Goal: Task Accomplishment & Management: Manage account settings

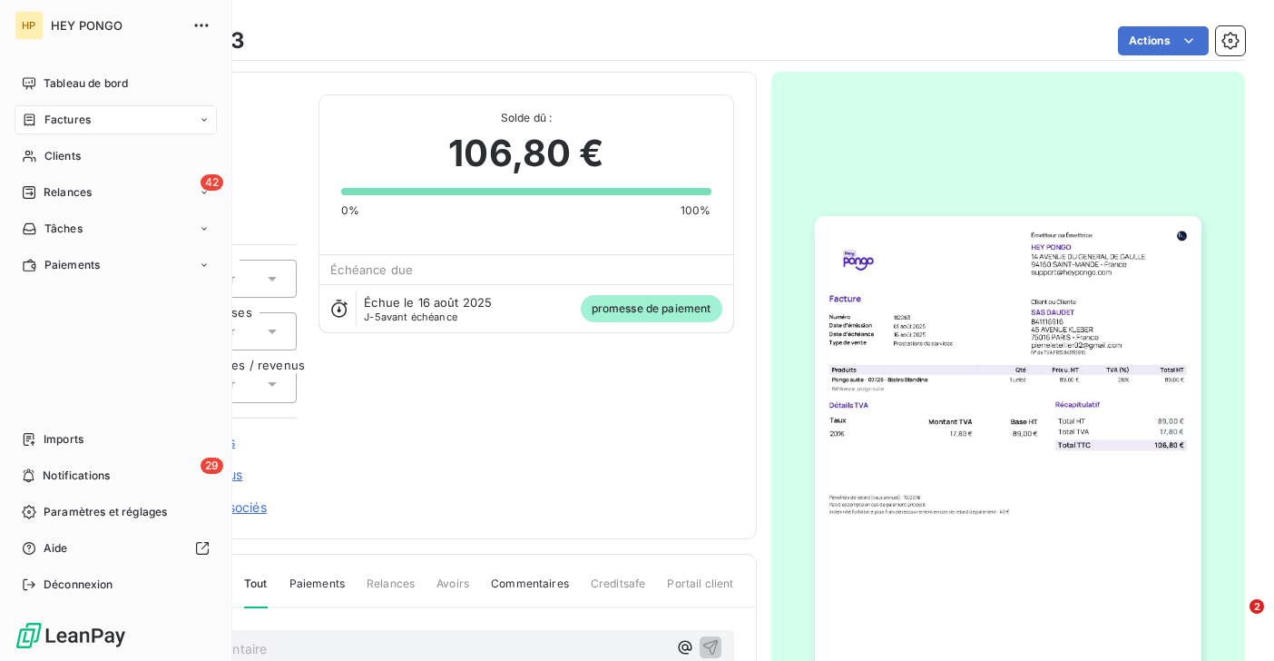
scroll to position [343, 0]
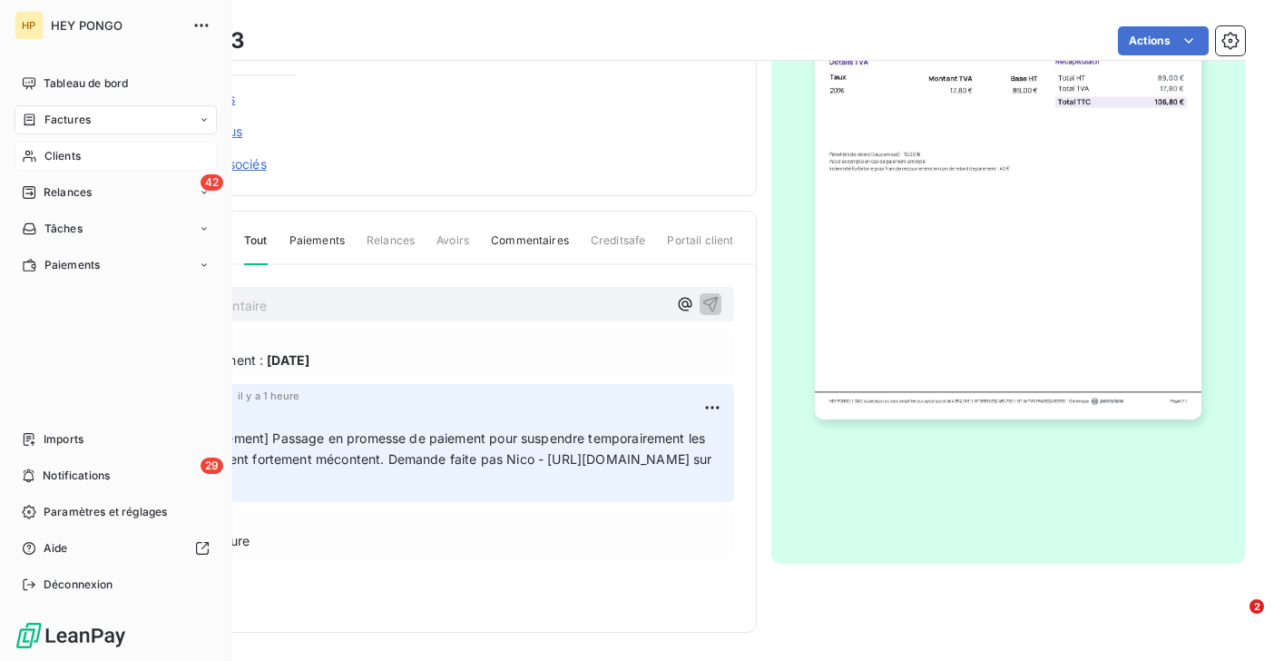
click at [65, 156] on span "Clients" at bounding box center [62, 156] width 36 height 16
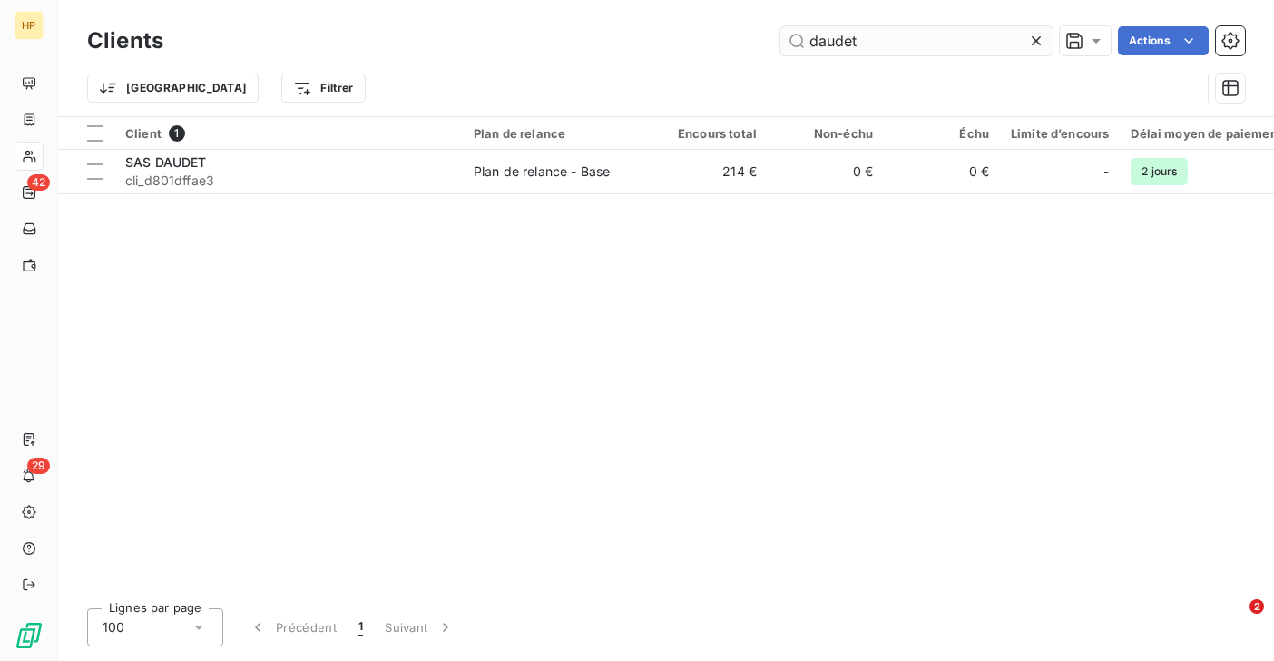
drag, startPoint x: 868, startPoint y: 44, endPoint x: 807, endPoint y: 41, distance: 60.8
click at [807, 41] on input "daudet" at bounding box center [916, 40] width 272 height 29
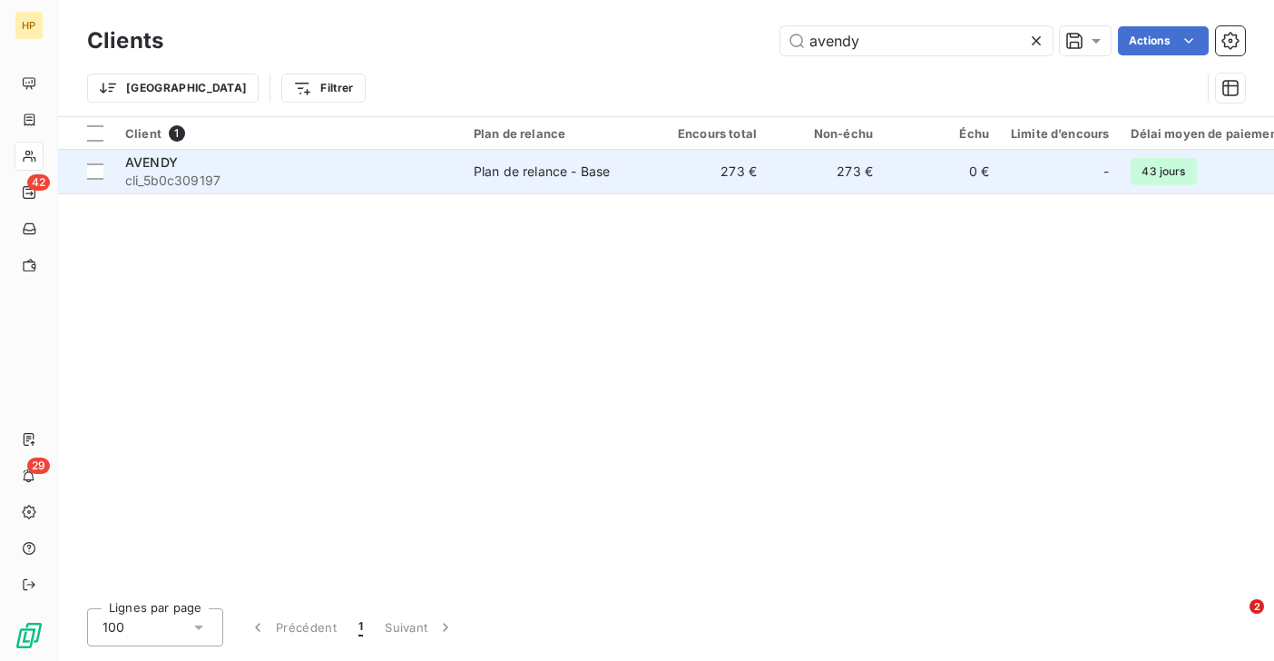
type input "avendy"
click at [340, 176] on span "cli_5b0c309197" at bounding box center [288, 180] width 327 height 18
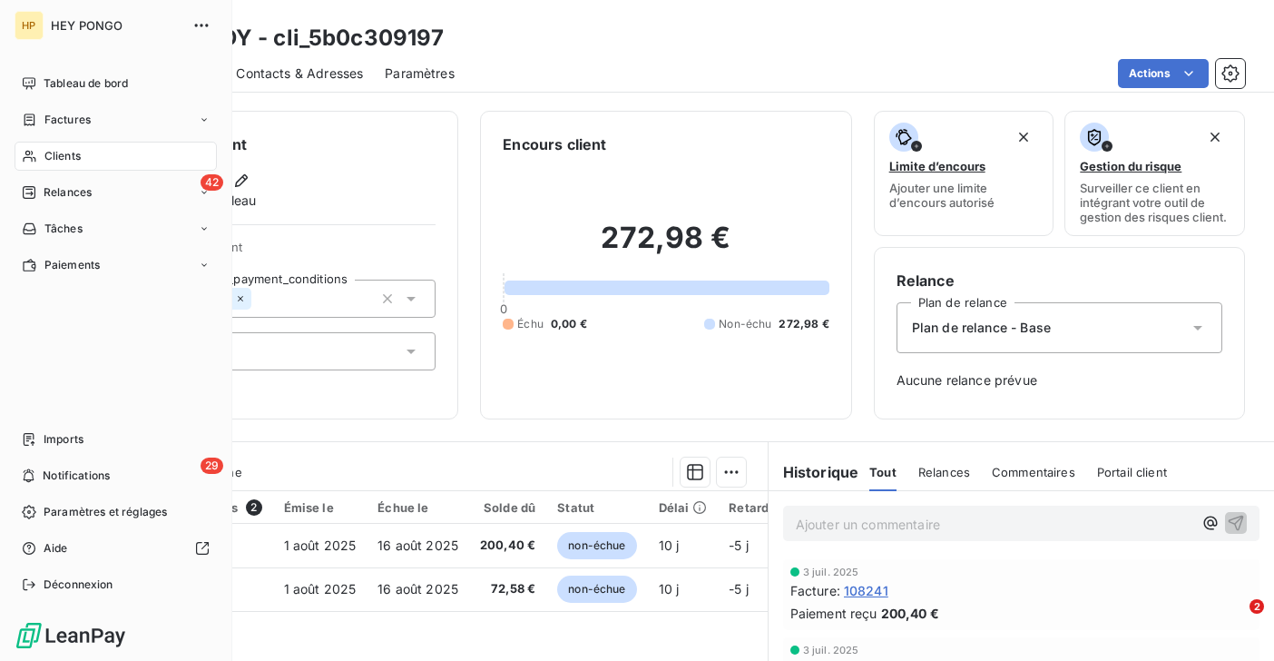
click at [36, 150] on icon at bounding box center [29, 156] width 15 height 15
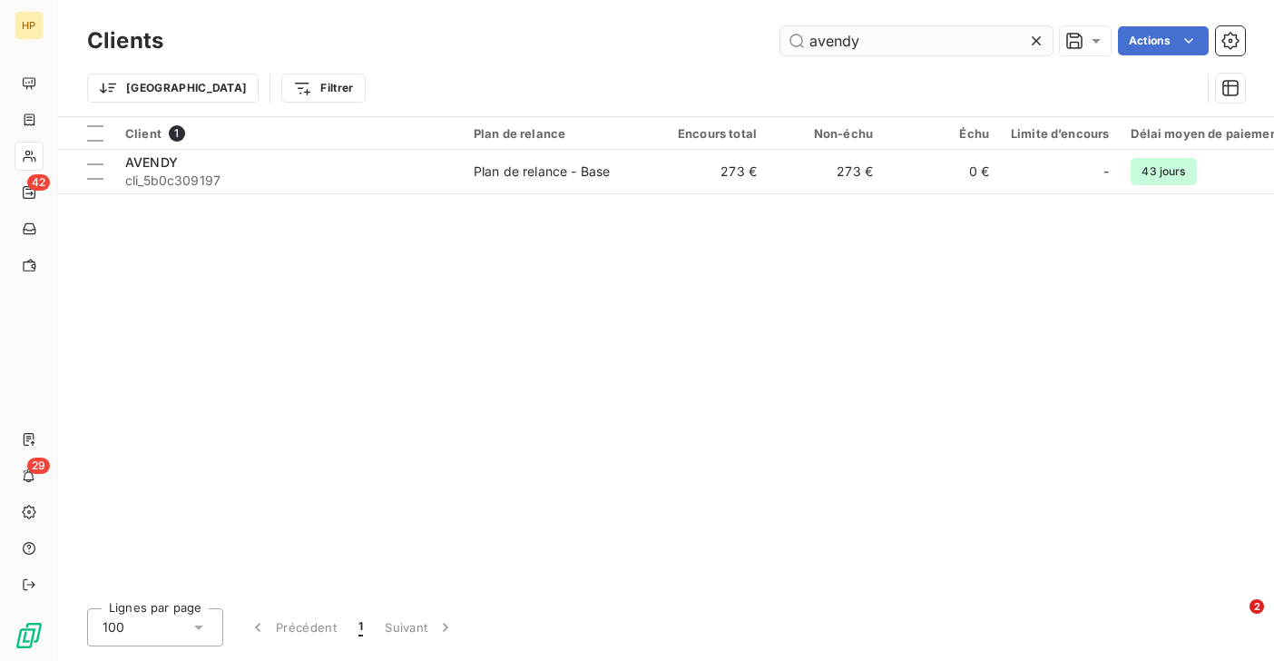
drag, startPoint x: 868, startPoint y: 44, endPoint x: 802, endPoint y: 44, distance: 66.2
click at [802, 44] on input "avendy" at bounding box center [916, 40] width 272 height 29
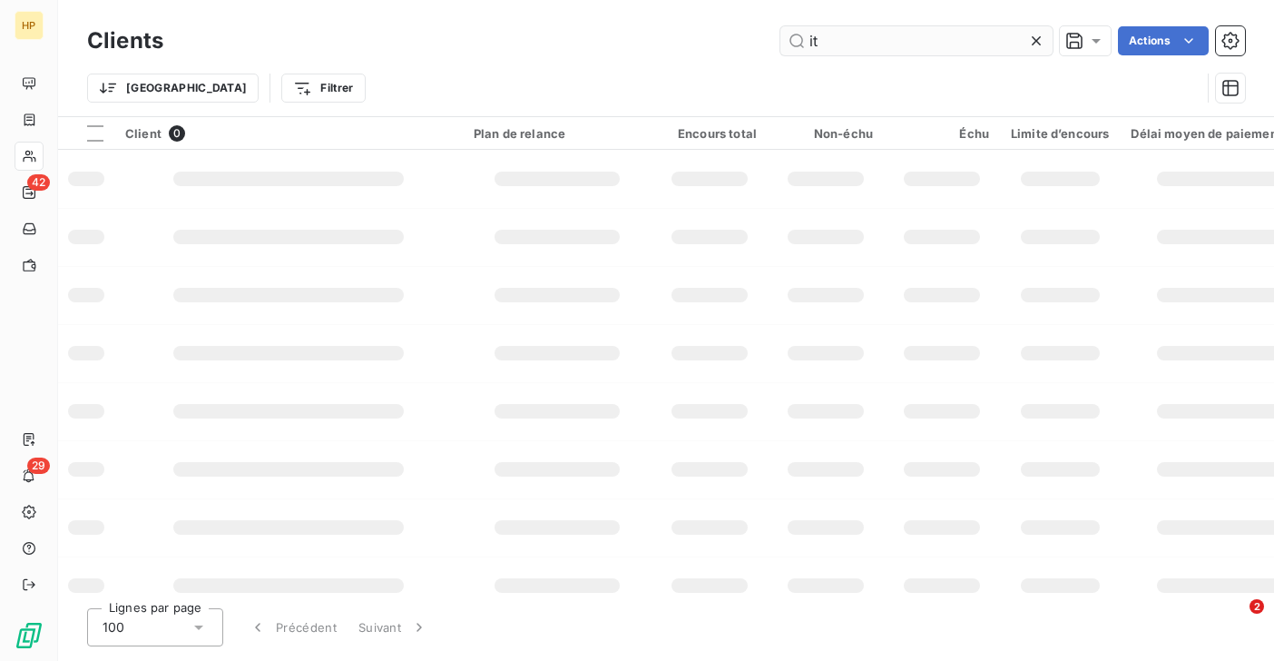
type input "i"
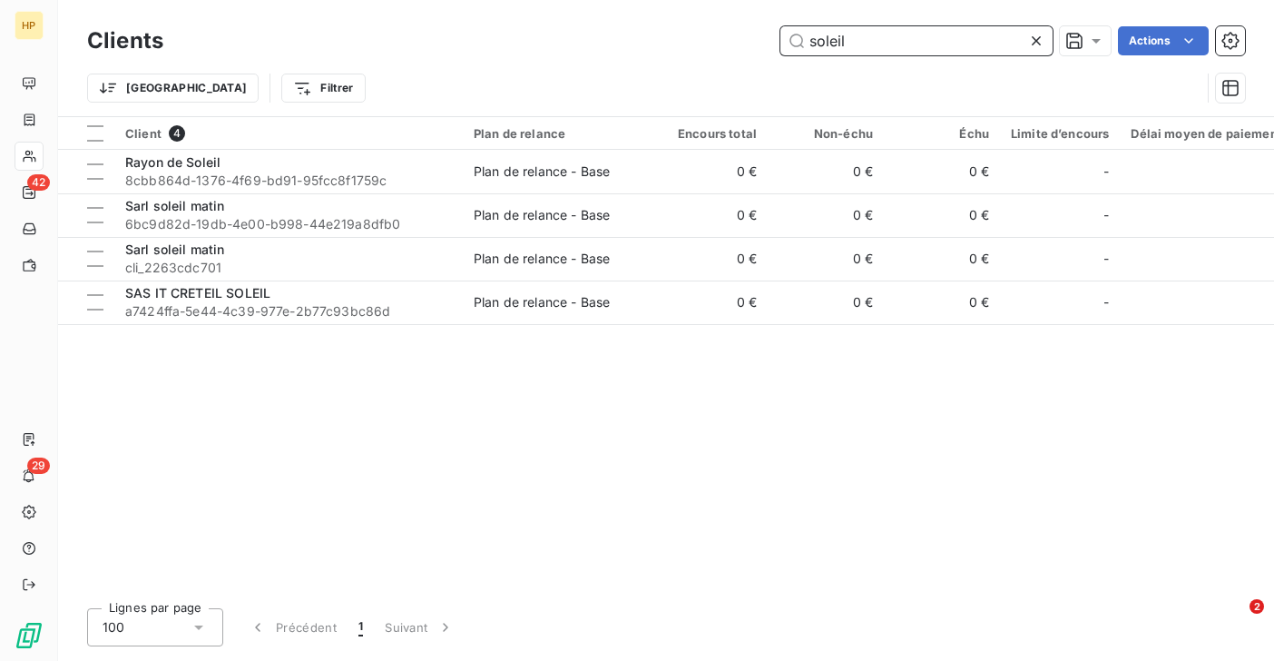
drag, startPoint x: 853, startPoint y: 39, endPoint x: 803, endPoint y: 39, distance: 49.9
click at [803, 39] on input "soleil" at bounding box center [916, 40] width 272 height 29
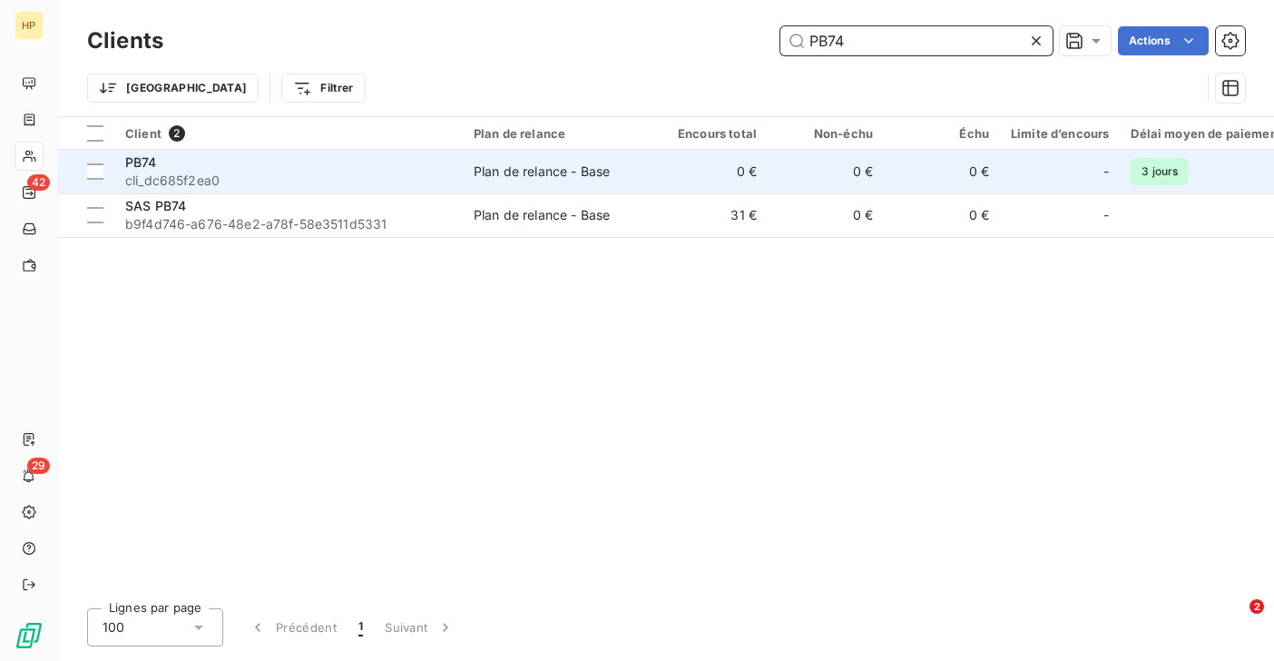
type input "PB74"
click at [680, 166] on td "0 €" at bounding box center [709, 172] width 116 height 44
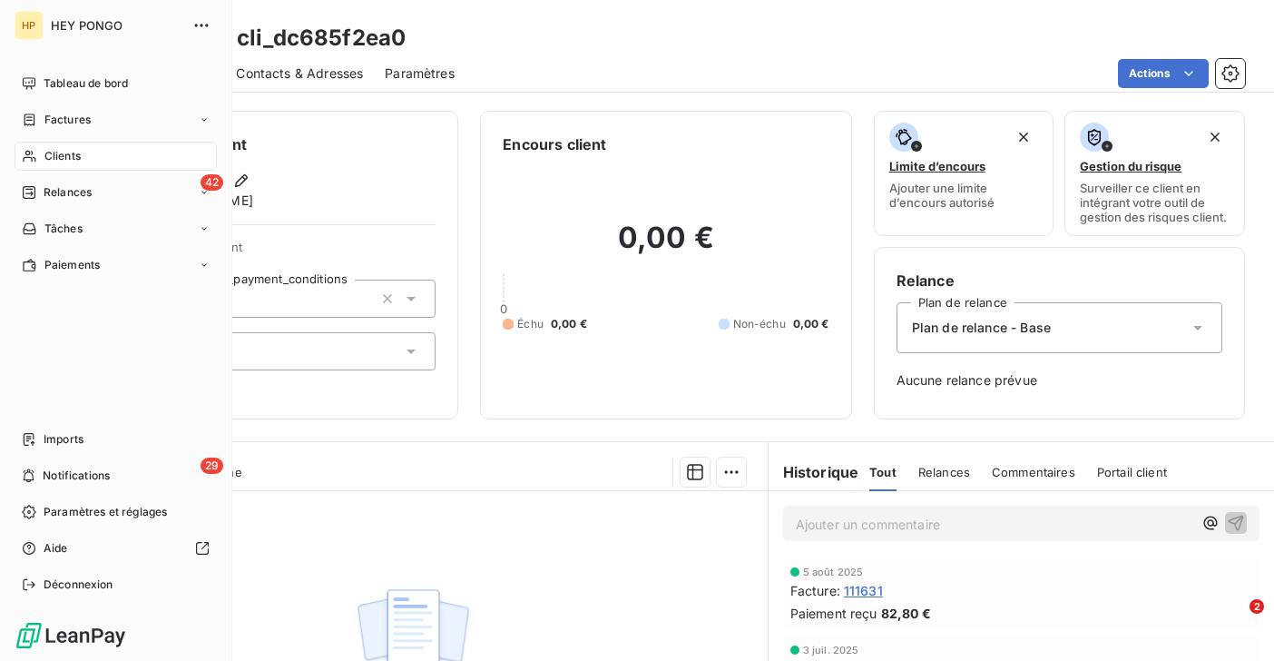
click at [75, 158] on span "Clients" at bounding box center [62, 156] width 36 height 16
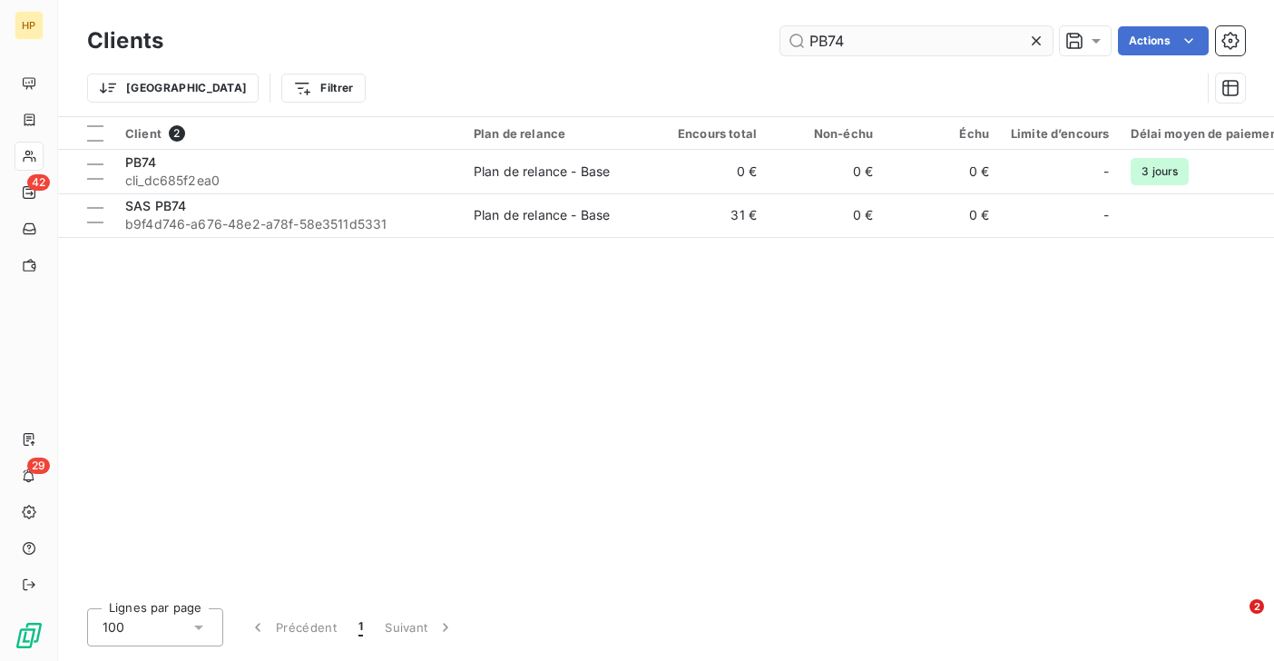
drag, startPoint x: 859, startPoint y: 46, endPoint x: 802, endPoint y: 44, distance: 57.2
click at [801, 44] on input "PB74" at bounding box center [916, 40] width 272 height 29
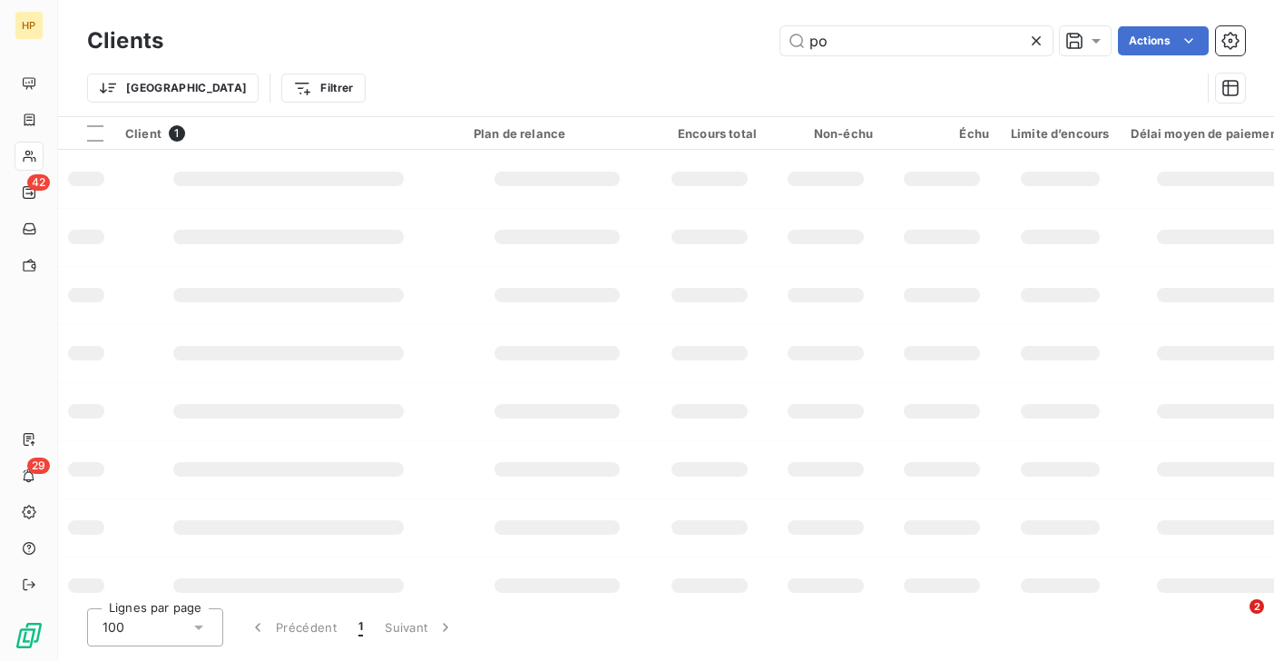
type input "p"
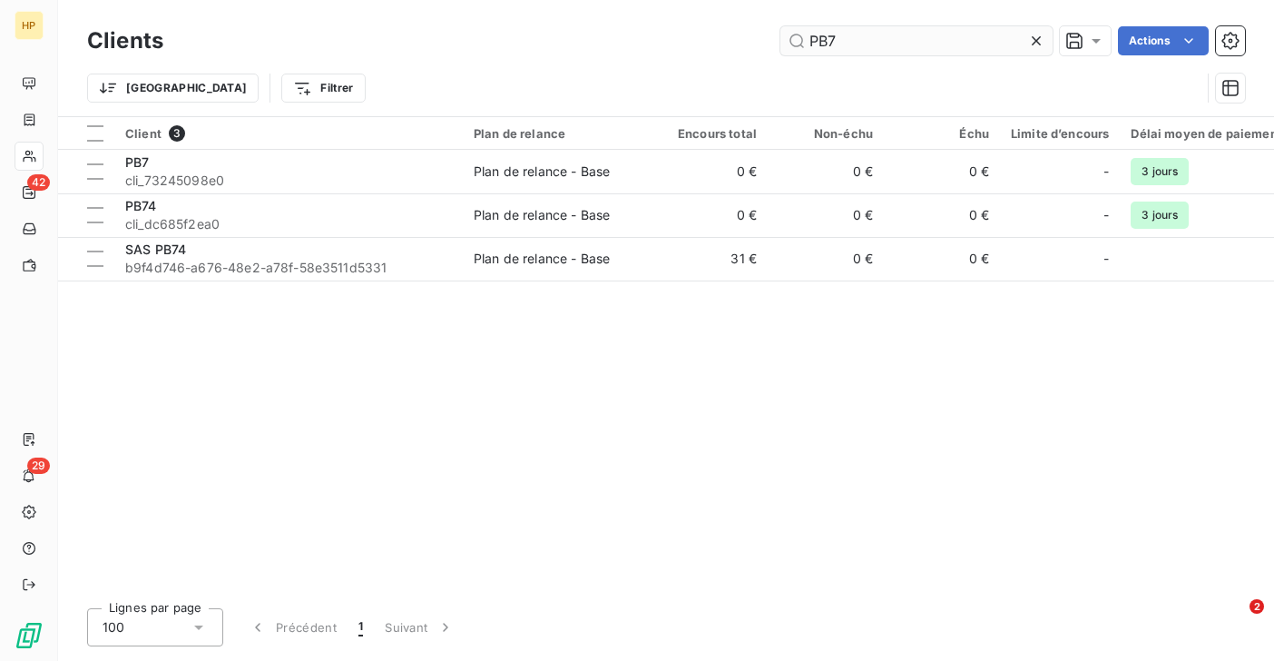
type input "PB74"
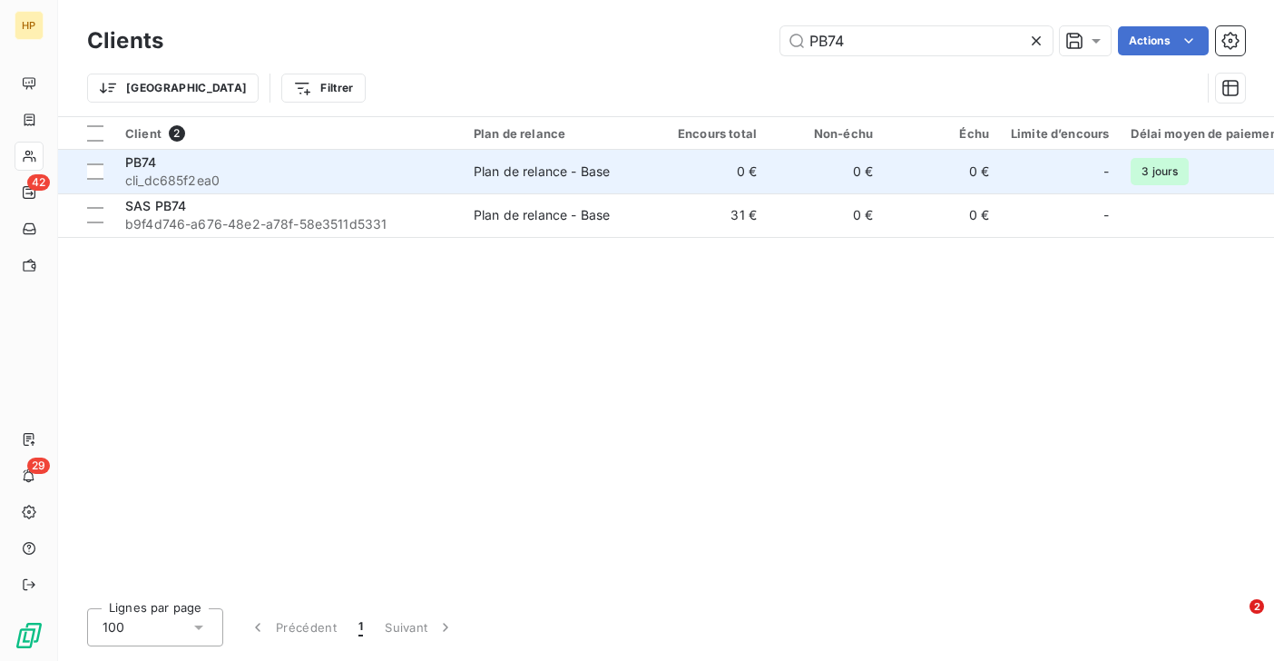
click at [214, 178] on span "cli_dc685f2ea0" at bounding box center [288, 180] width 327 height 18
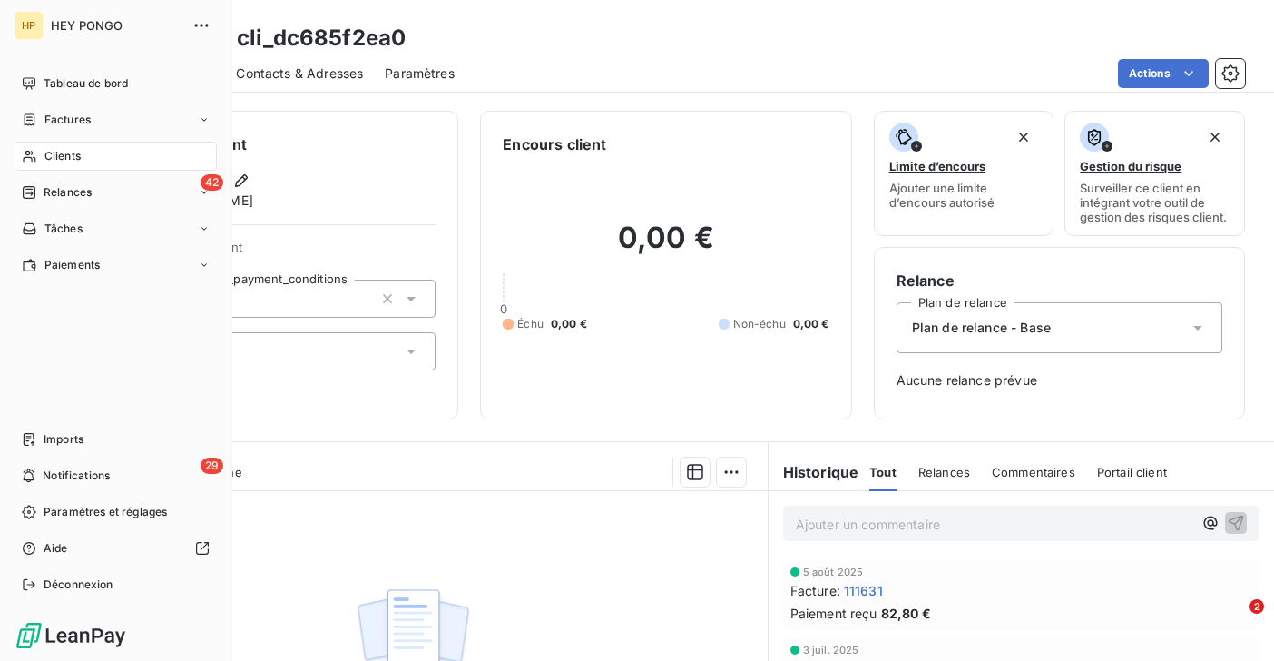
click at [31, 149] on icon at bounding box center [29, 156] width 15 height 15
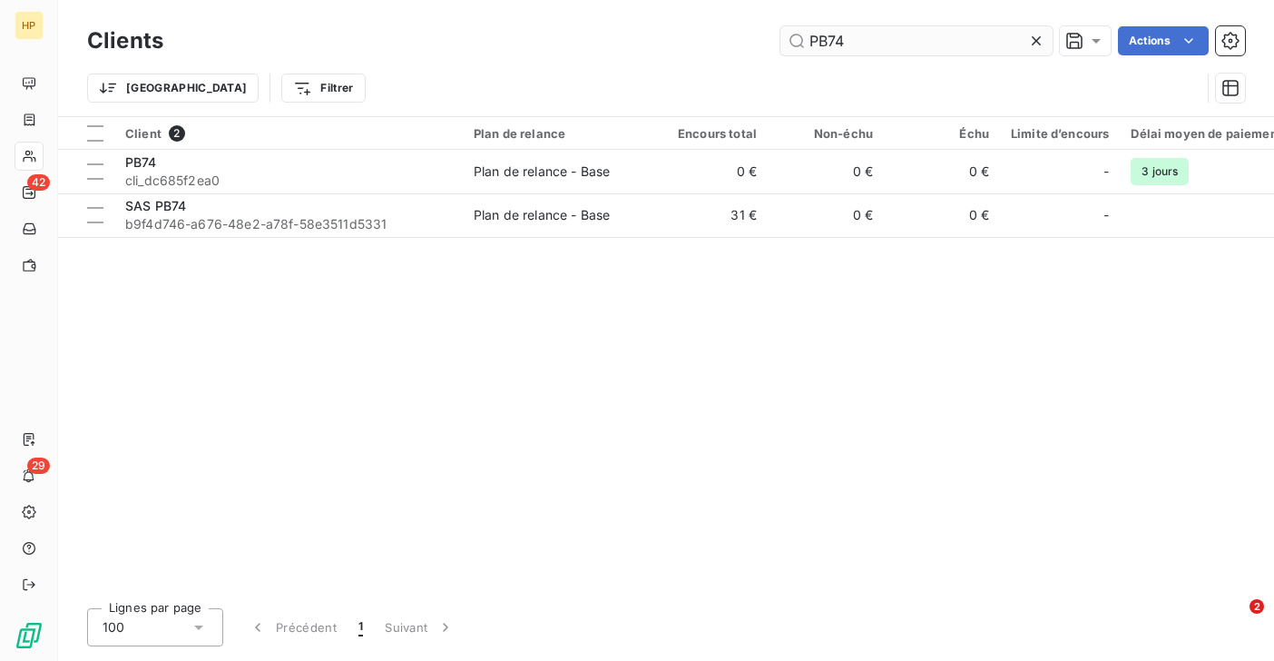
drag, startPoint x: 851, startPoint y: 46, endPoint x: 798, endPoint y: 45, distance: 52.6
click at [798, 45] on input "PB74" at bounding box center [916, 40] width 272 height 29
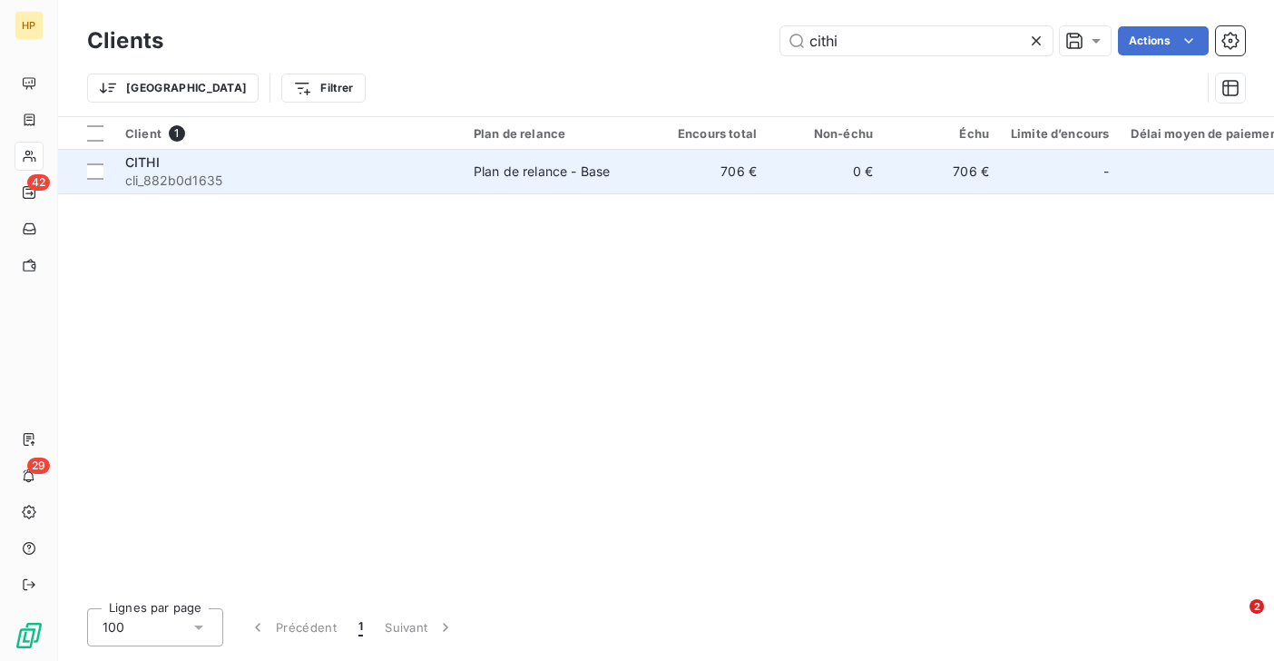
type input "cithi"
click at [280, 165] on div "CITHI" at bounding box center [288, 162] width 327 height 18
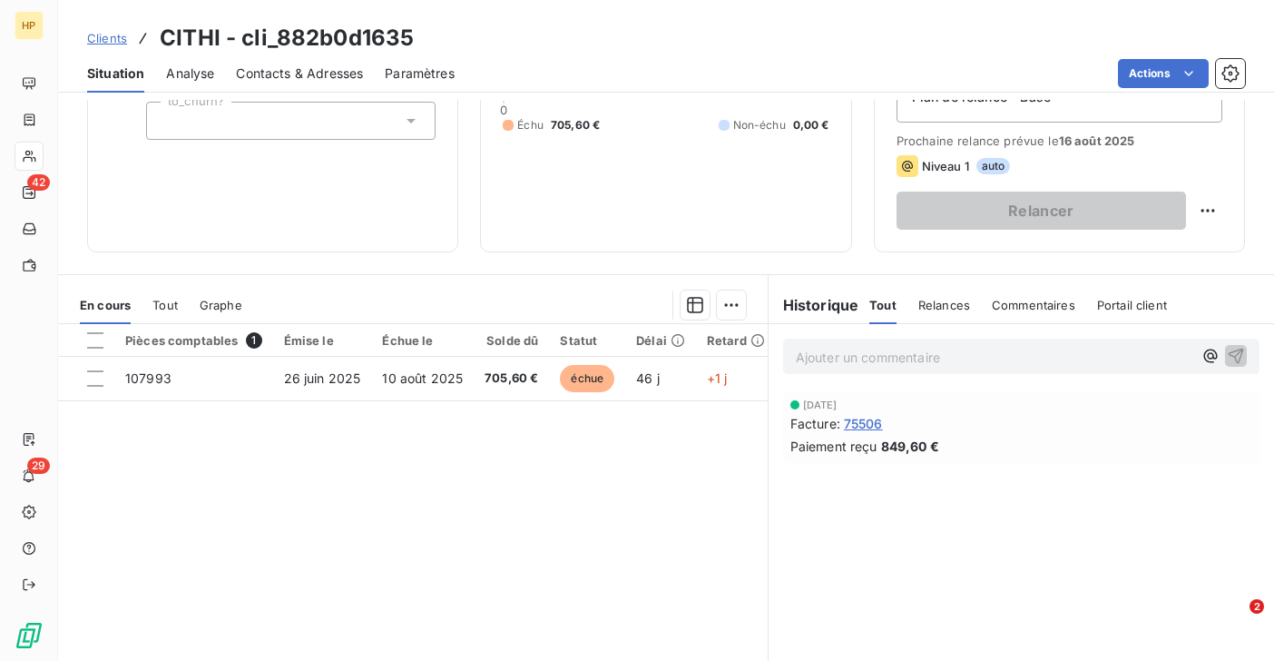
scroll to position [298, 0]
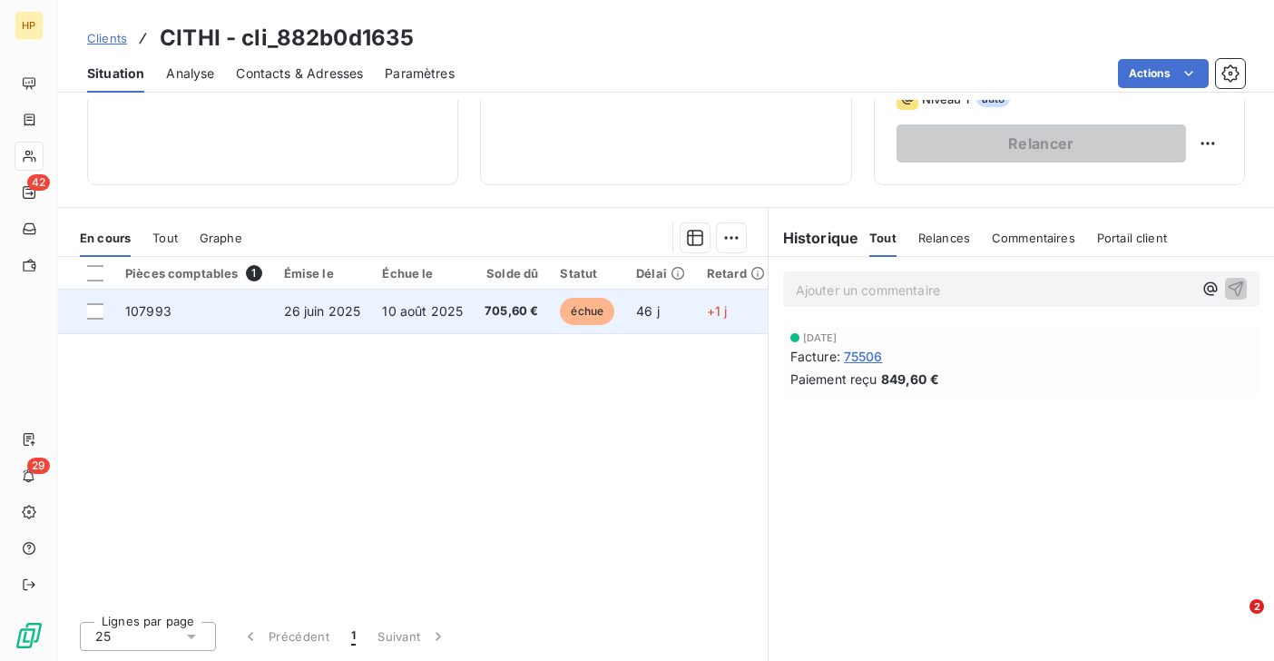
click at [652, 313] on span "46 j" at bounding box center [648, 310] width 24 height 15
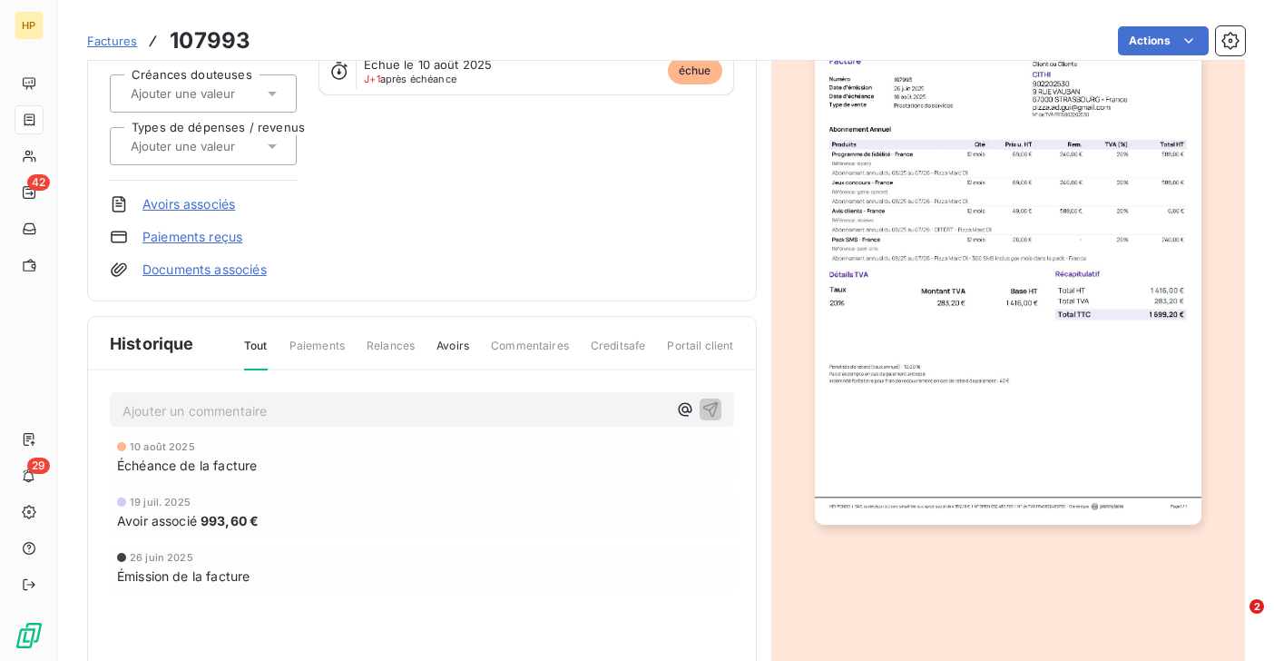
scroll to position [324, 0]
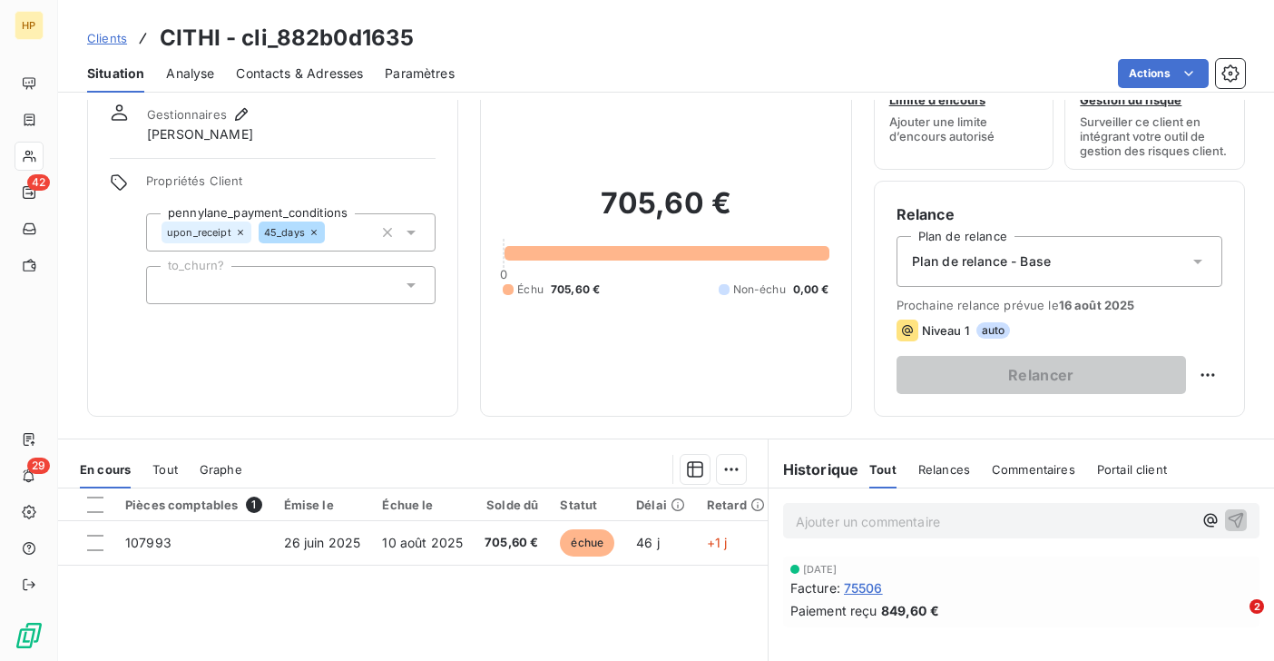
scroll to position [157, 0]
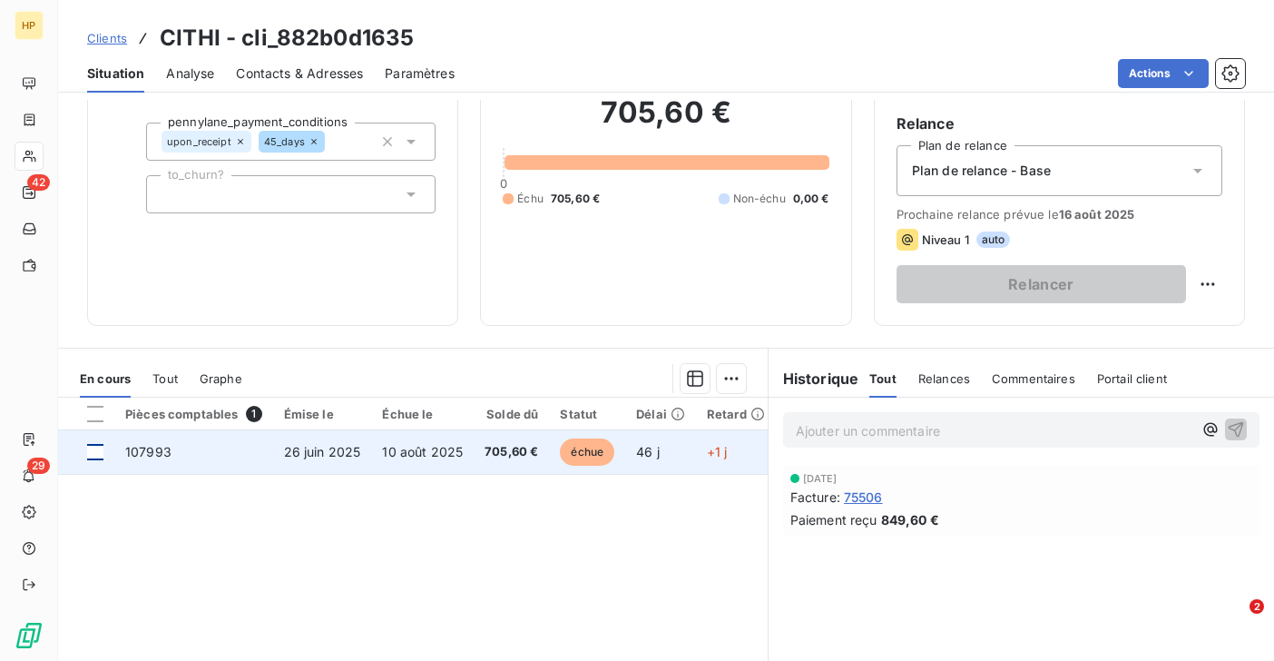
click at [100, 449] on div at bounding box center [95, 452] width 16 height 16
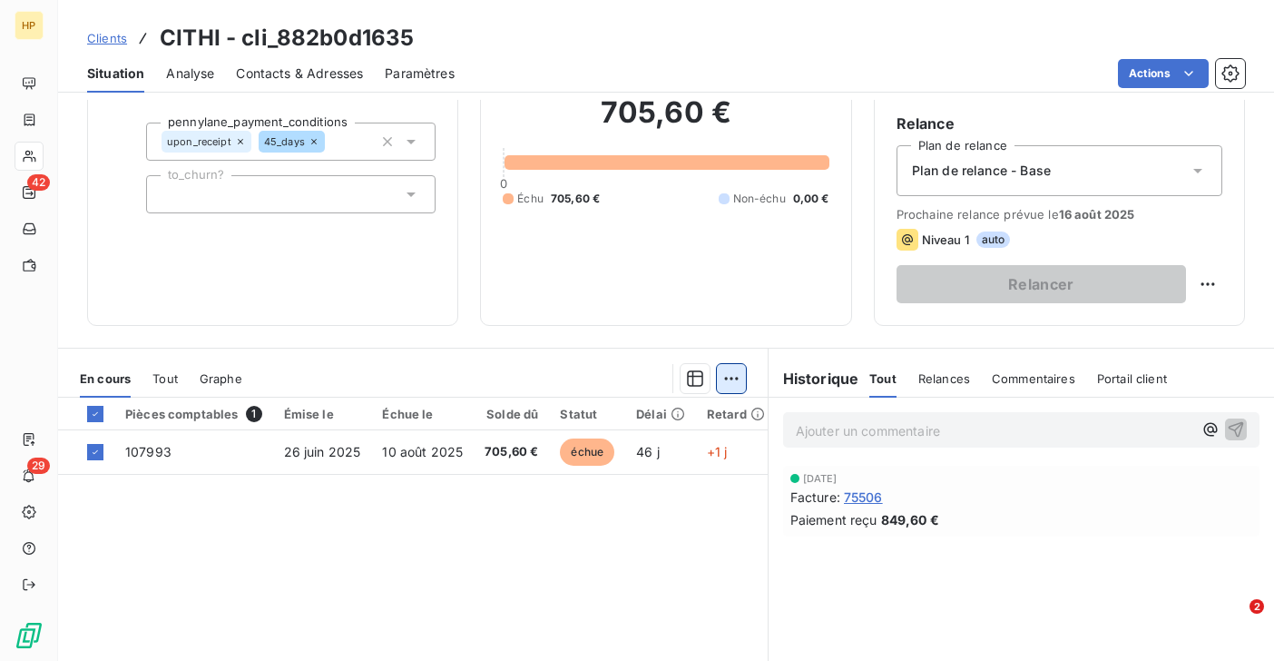
click at [729, 376] on html "HP 42 29 Clients CITHI - cli_882b0d1635 Situation Analyse Contacts & Adresses P…" at bounding box center [637, 330] width 1274 height 661
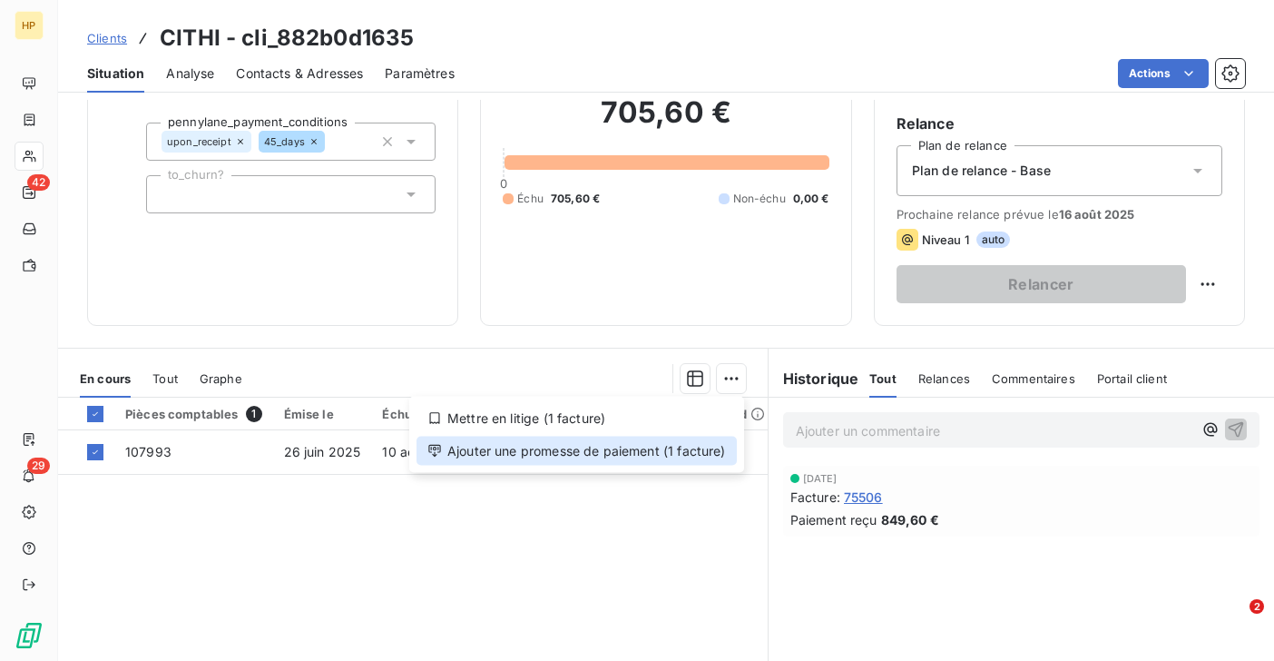
click at [663, 447] on div "Ajouter une promesse de paiement (1 facture)" at bounding box center [576, 450] width 320 height 29
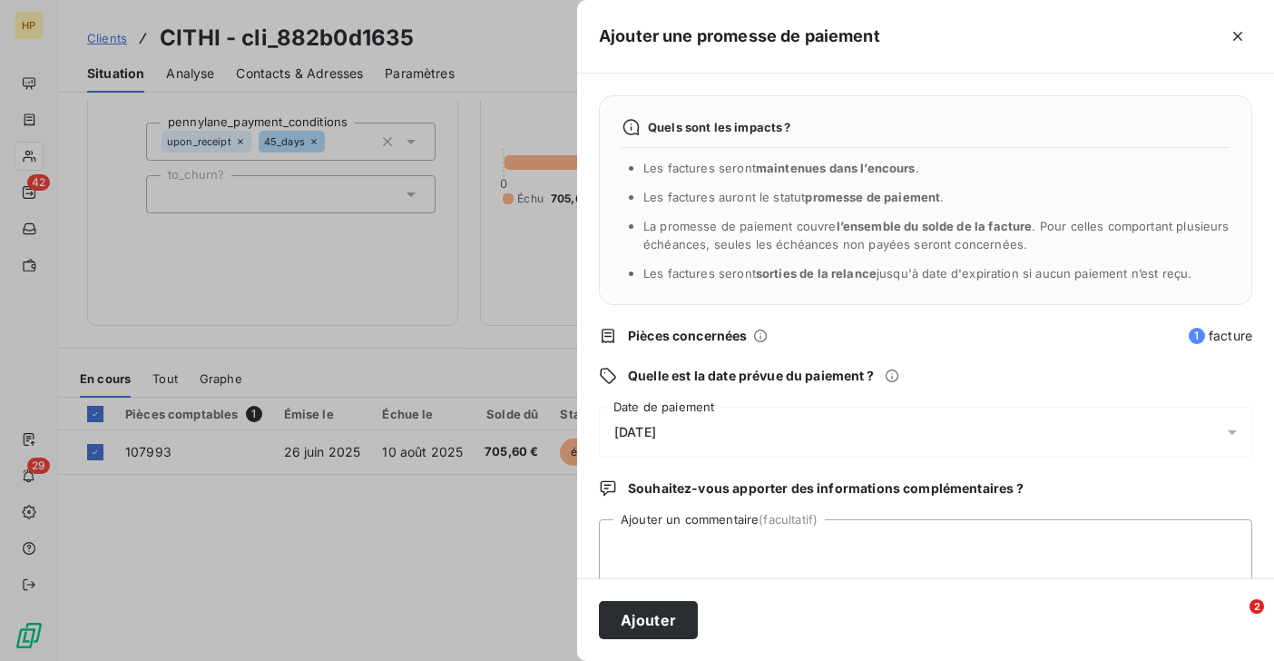
click at [735, 430] on div "[DATE]" at bounding box center [925, 431] width 653 height 51
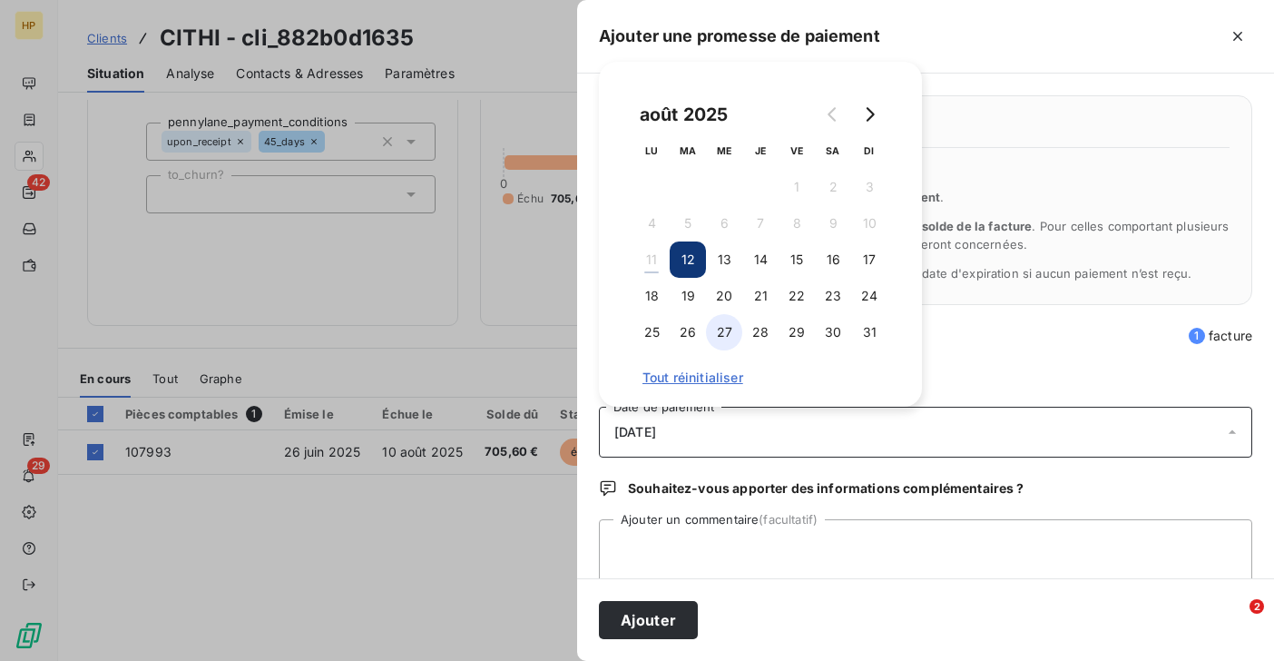
click at [727, 336] on button "27" at bounding box center [724, 332] width 36 height 36
click at [1056, 358] on div "Quels sont les impacts ? Les factures seront maintenues dans l’encours . Les fa…" at bounding box center [925, 325] width 697 height 504
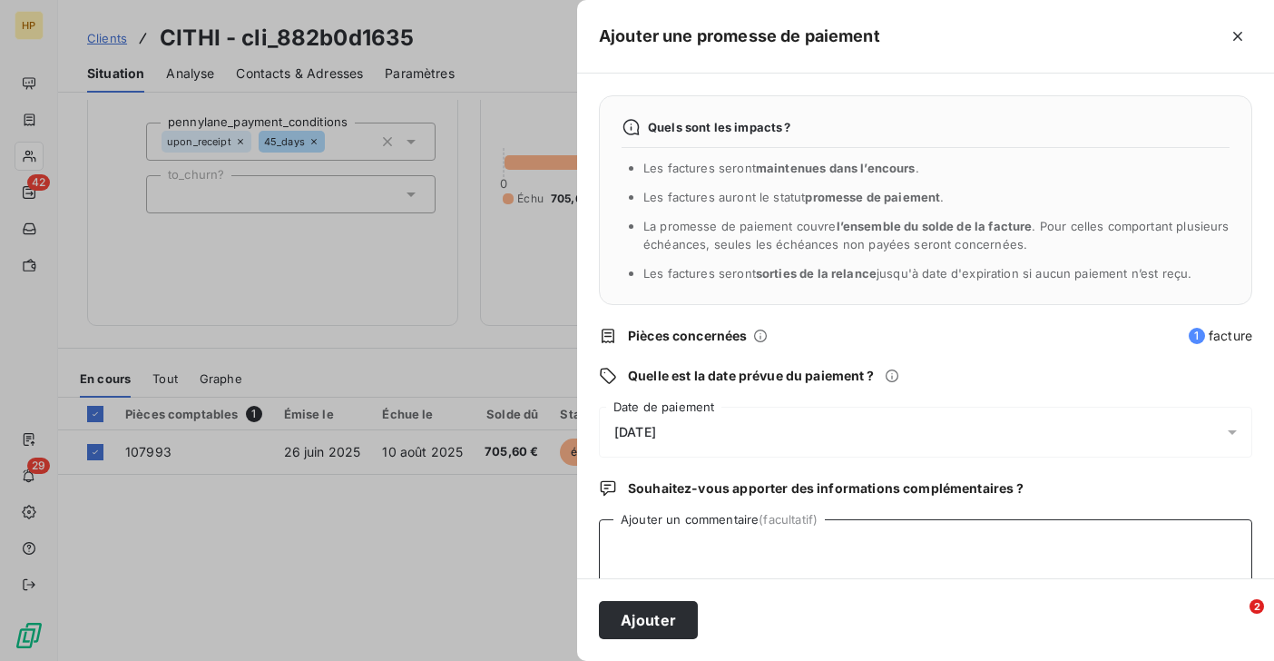
click at [738, 546] on textarea "Ajouter un commentaire (facultatif)" at bounding box center [925, 553] width 653 height 69
type textarea "Le client a demandé de renouveler la tentative de prélèvement le 20/08"
click at [642, 621] on button "Ajouter" at bounding box center [648, 620] width 99 height 38
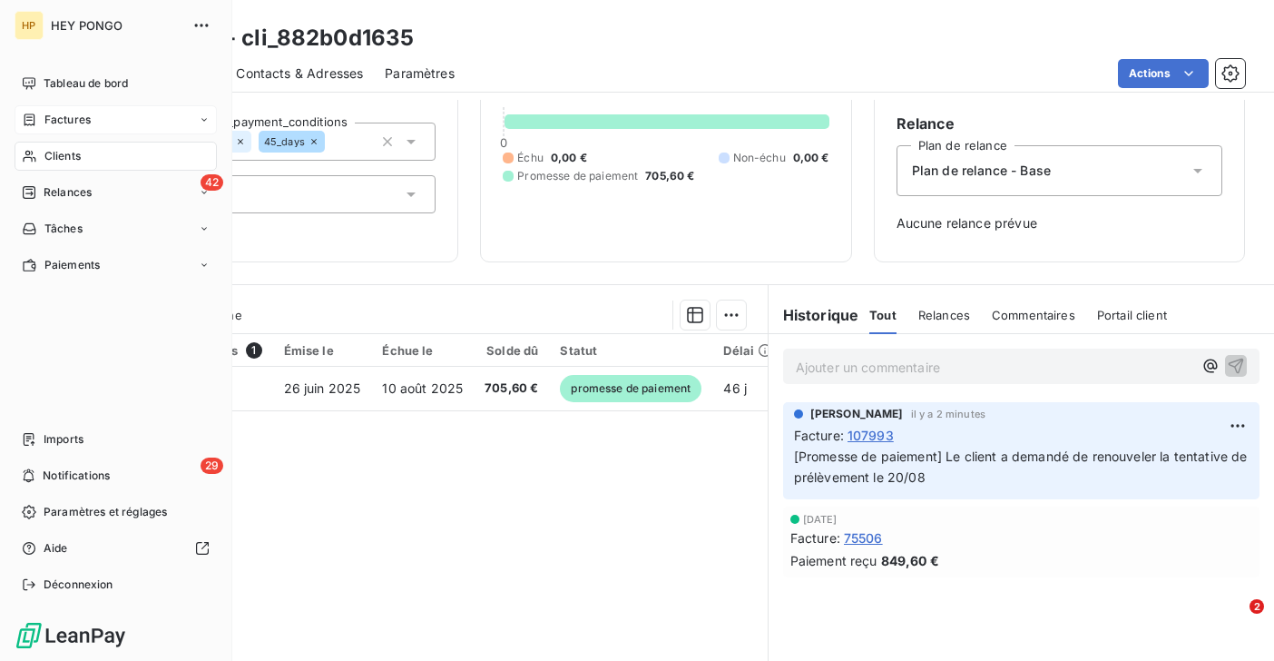
click at [44, 119] on span "Factures" at bounding box center [67, 120] width 46 height 16
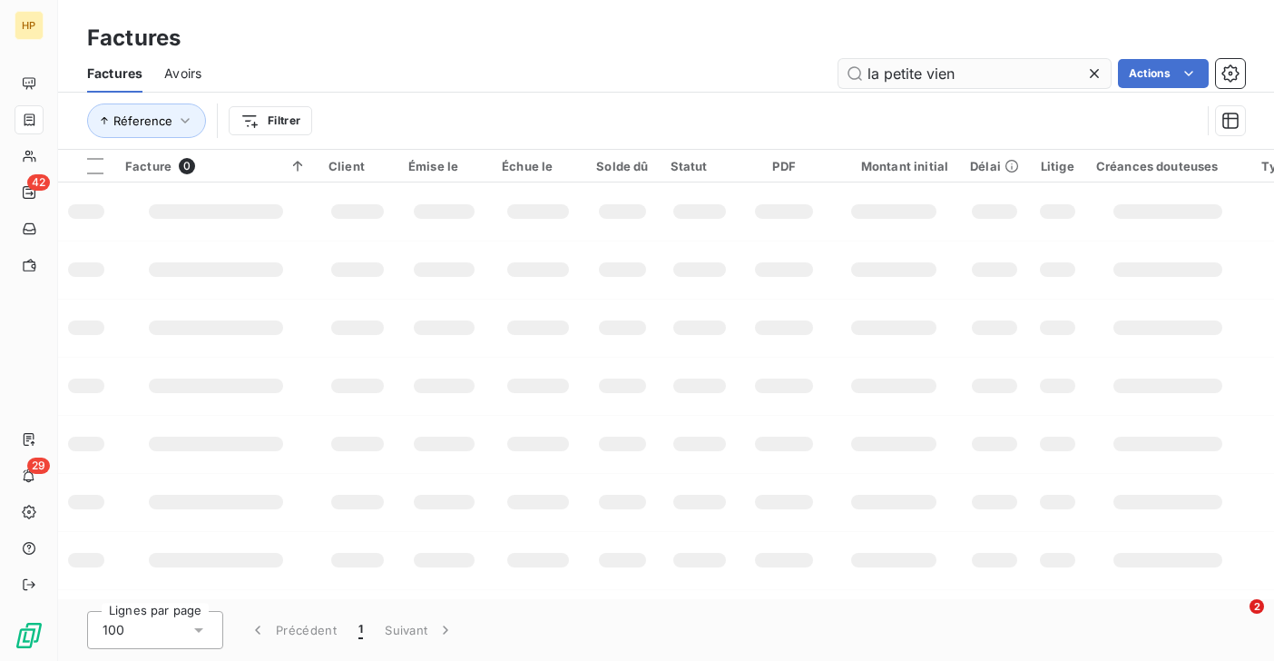
drag, startPoint x: 966, startPoint y: 76, endPoint x: 865, endPoint y: 75, distance: 101.6
click at [865, 75] on input "la petite vien" at bounding box center [974, 73] width 272 height 29
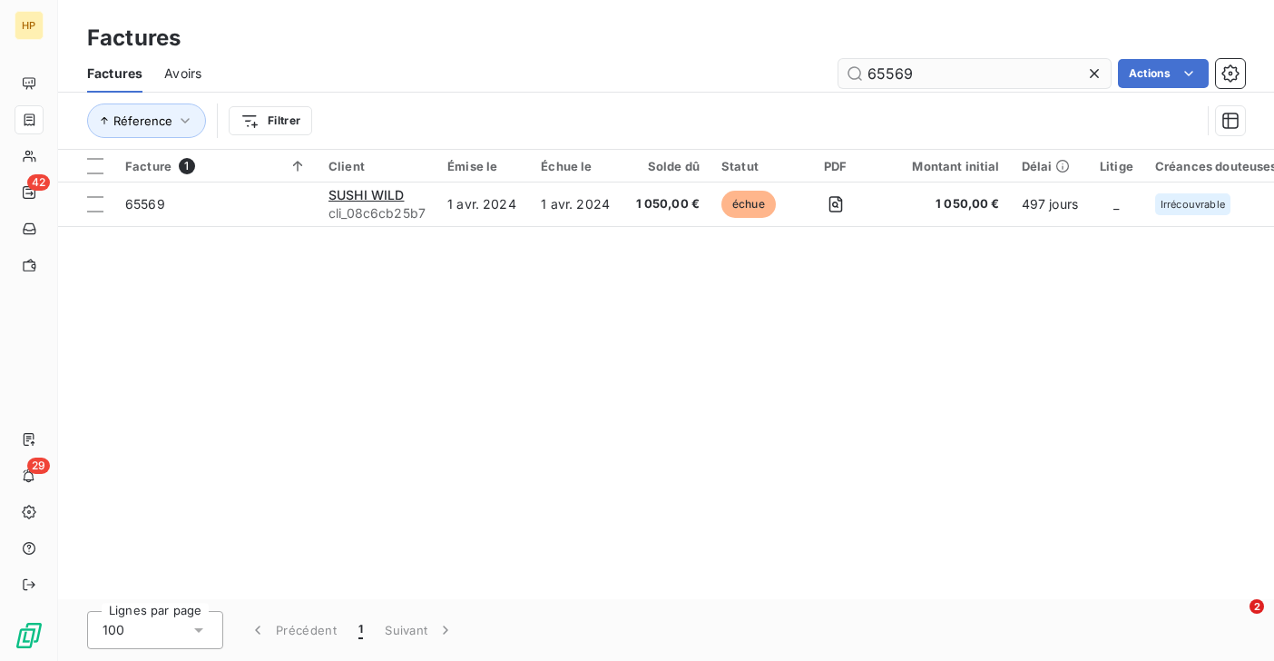
drag, startPoint x: 915, startPoint y: 73, endPoint x: 859, endPoint y: 73, distance: 56.3
click at [859, 73] on input "65569" at bounding box center [974, 73] width 272 height 29
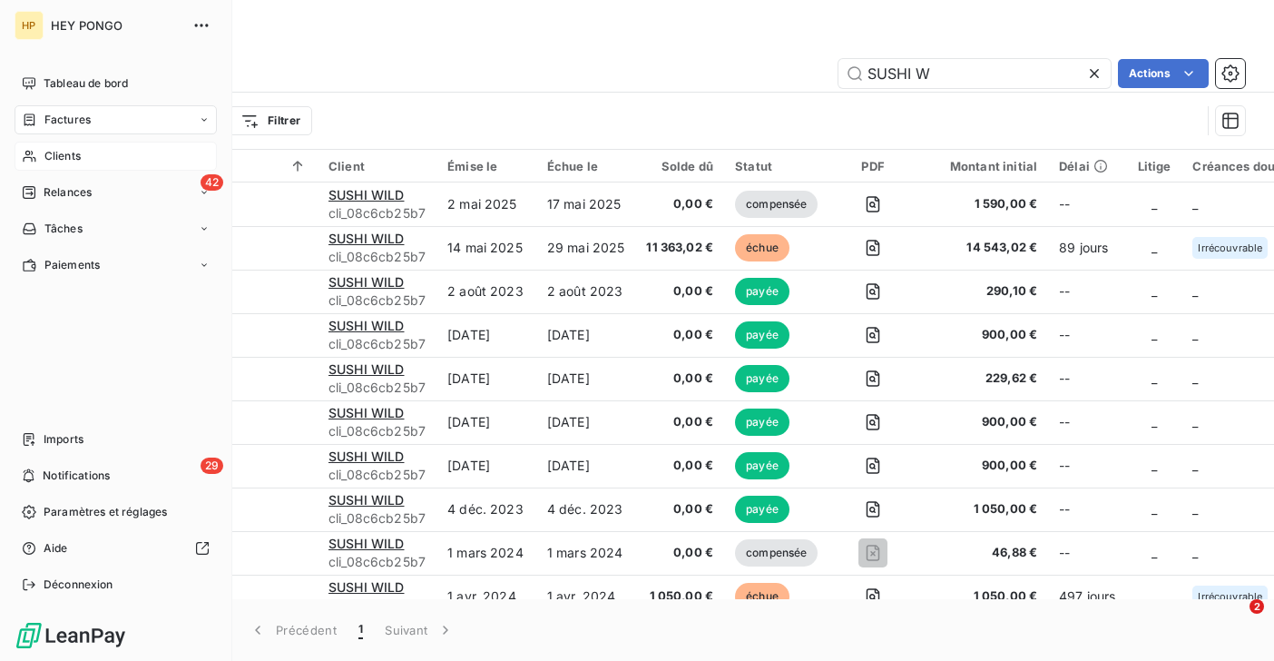
type input "SUSHI W"
click at [37, 154] on div "Clients" at bounding box center [116, 156] width 202 height 29
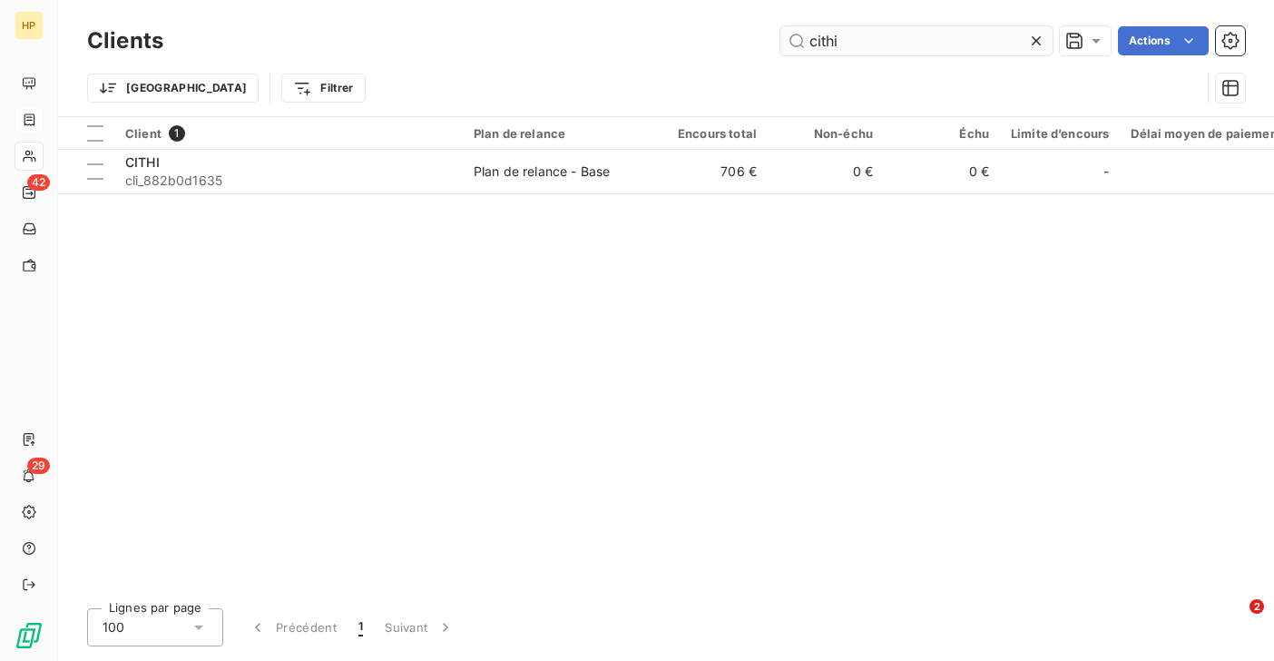
drag, startPoint x: 842, startPoint y: 44, endPoint x: 805, endPoint y: 42, distance: 37.2
click at [805, 42] on input "cithi" at bounding box center [916, 40] width 272 height 29
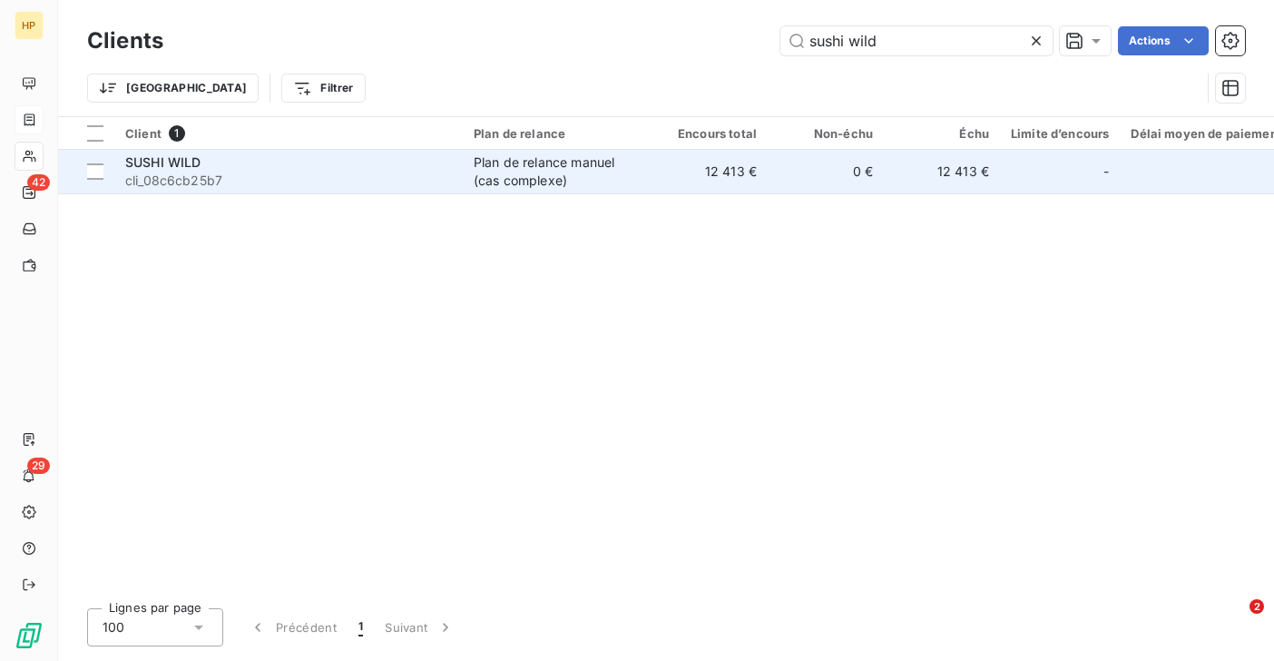
type input "sushi wild"
click at [523, 180] on div "Plan de relance manuel (cas complexe)" at bounding box center [557, 171] width 167 height 36
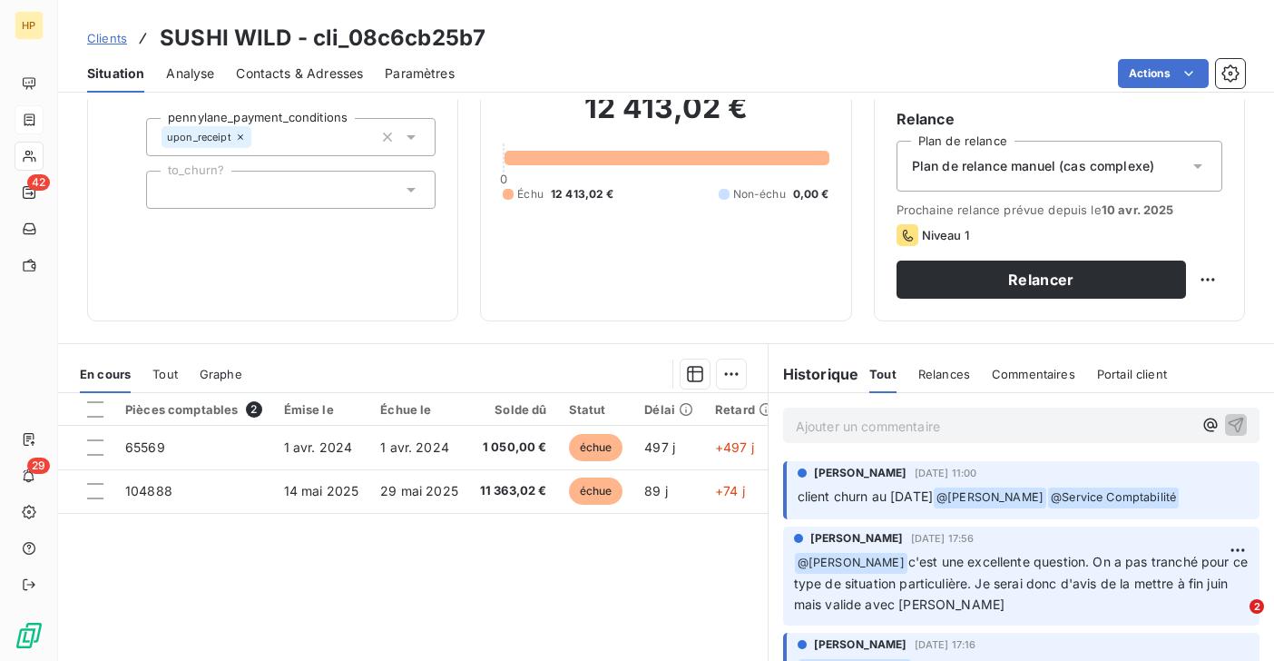
scroll to position [150, 0]
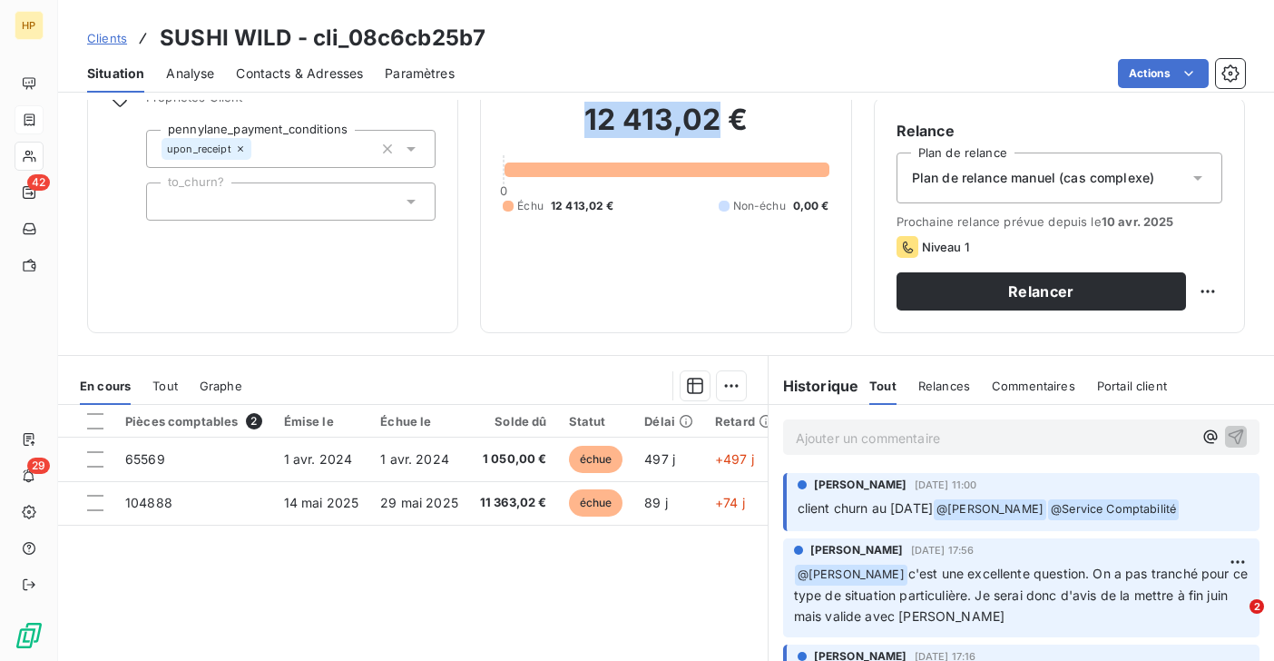
drag, startPoint x: 587, startPoint y: 123, endPoint x: 712, endPoint y: 121, distance: 125.2
click at [712, 121] on h2 "12 413,02 €" at bounding box center [666, 129] width 326 height 54
copy h2 "12 413,02"
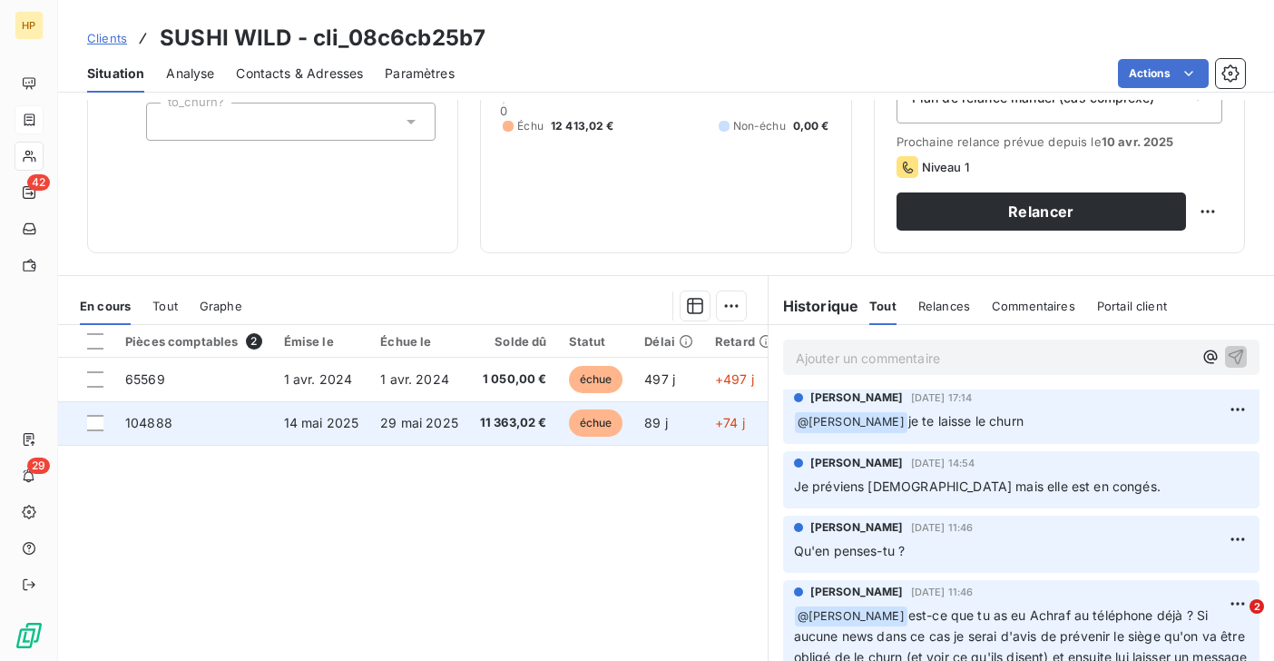
scroll to position [224, 0]
